Goal: Information Seeking & Learning: Learn about a topic

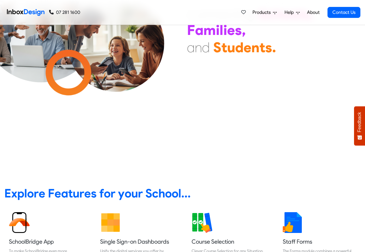
scroll to position [242, 0]
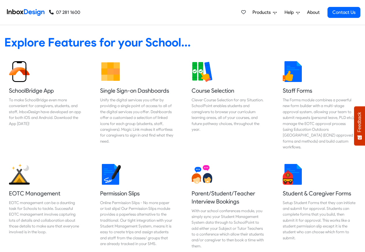
click at [262, 12] on span "Products" at bounding box center [262, 12] width 20 height 7
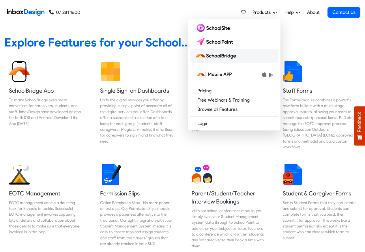
click at [219, 57] on img at bounding box center [216, 55] width 43 height 9
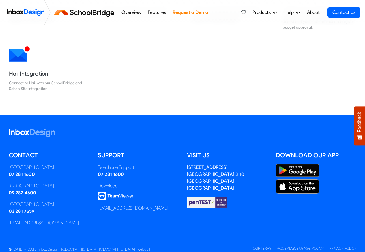
scroll to position [574, 0]
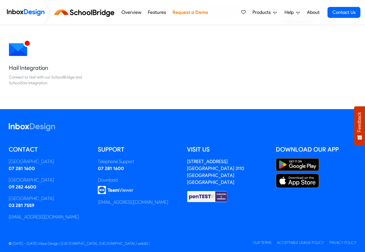
click at [151, 12] on link "Features" at bounding box center [156, 13] width 21 height 12
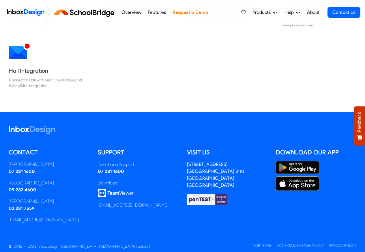
scroll to position [574, 0]
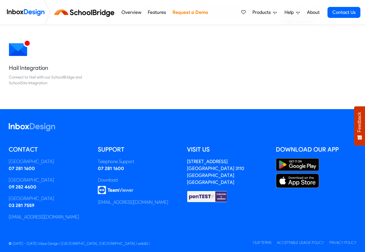
click at [131, 13] on link "Overview" at bounding box center [131, 13] width 23 height 12
